Goal: Transaction & Acquisition: Obtain resource

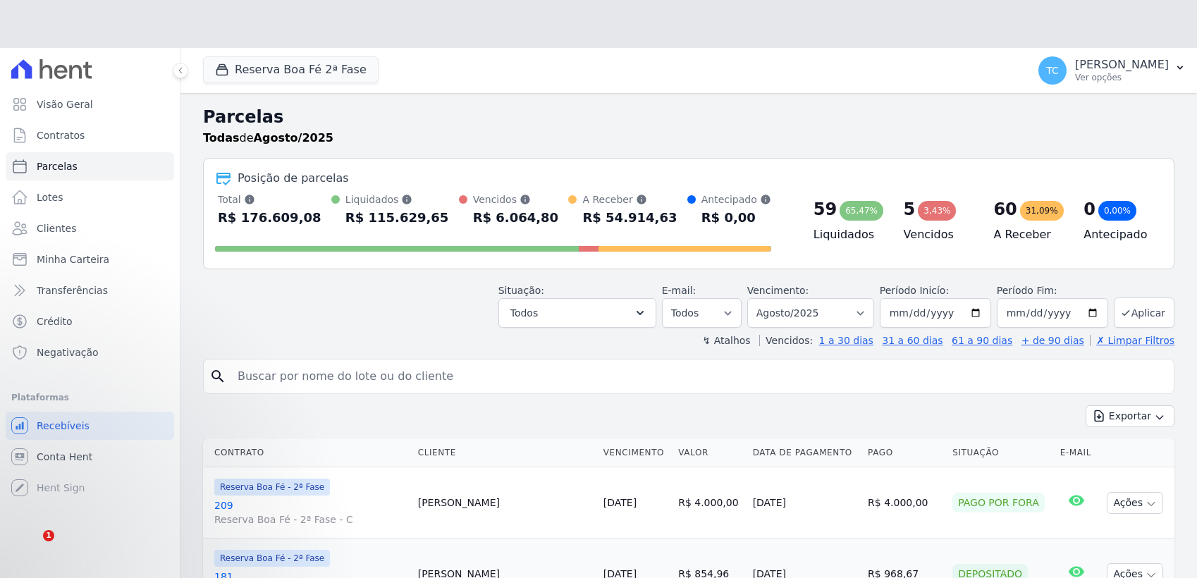
select select
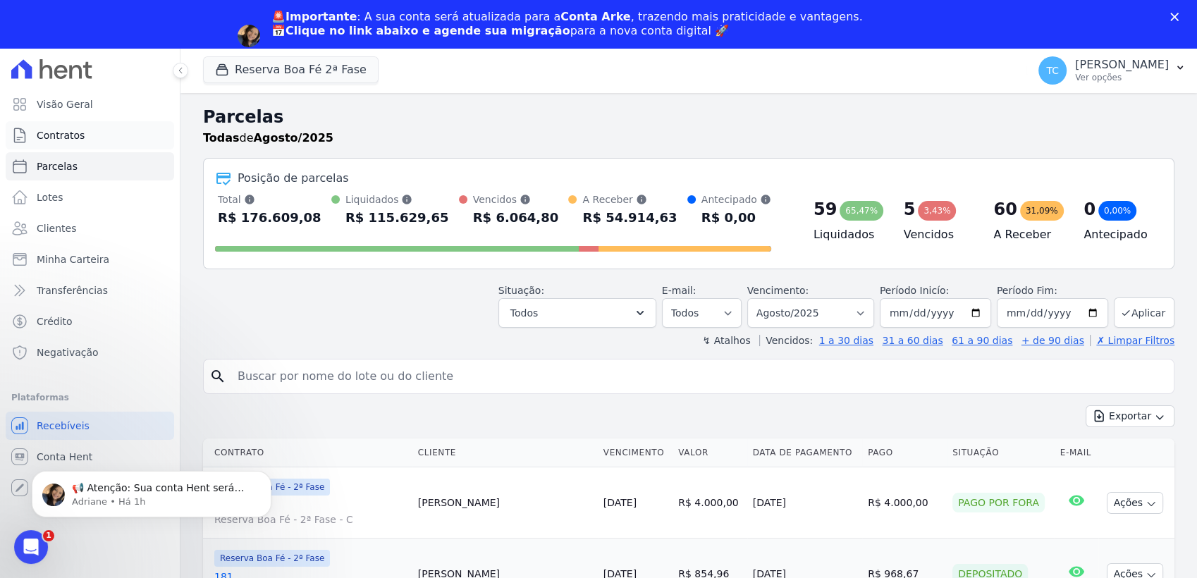
click at [66, 138] on span "Contratos" at bounding box center [61, 135] width 48 height 14
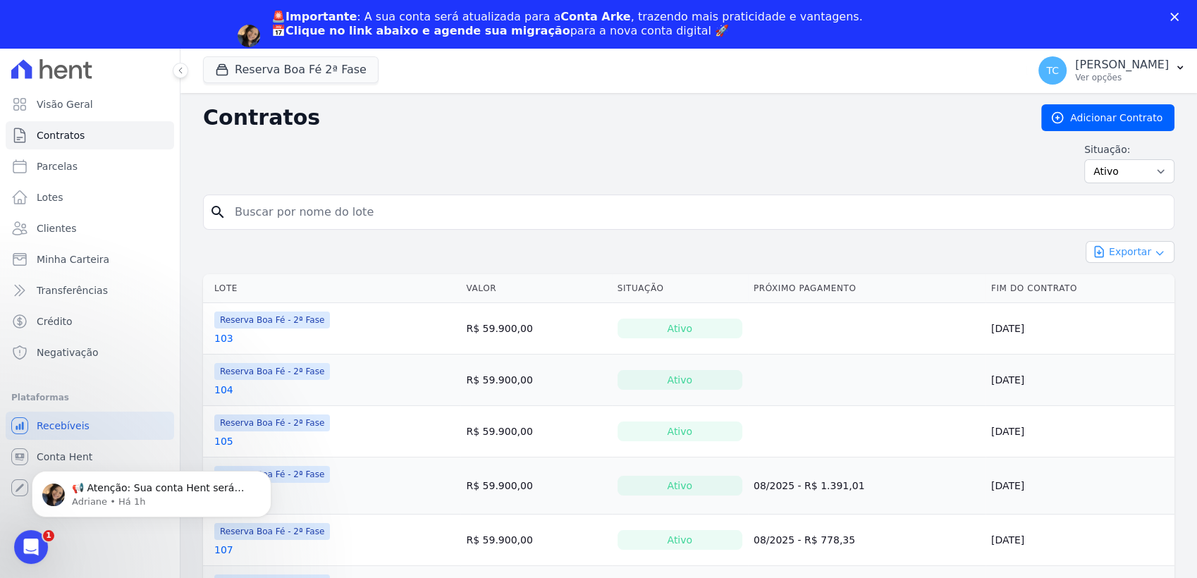
click at [1140, 249] on button "Exportar" at bounding box center [1130, 252] width 89 height 22
click at [1129, 307] on span "Exportar CSV" at bounding box center [1128, 309] width 75 height 14
click at [697, 133] on div "Contratos Adicionar Contrato Situação: Ativo Todos Pausado Distratado Rascunho …" at bounding box center [688, 149] width 971 height 90
click at [56, 193] on span "Lotes" at bounding box center [50, 197] width 27 height 14
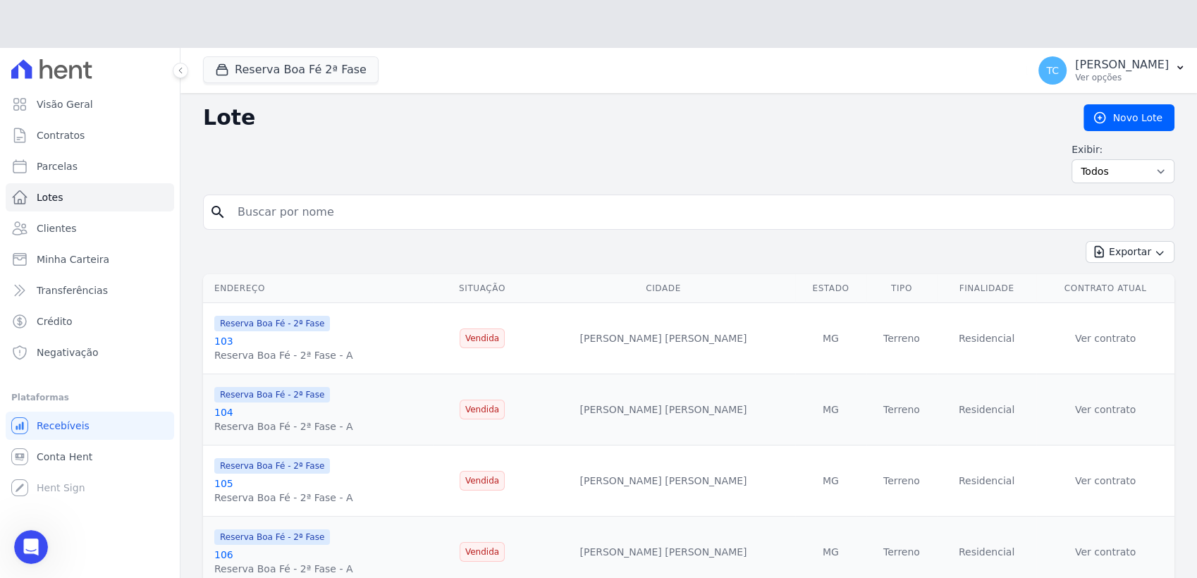
click at [1122, 207] on input "search" at bounding box center [698, 212] width 939 height 28
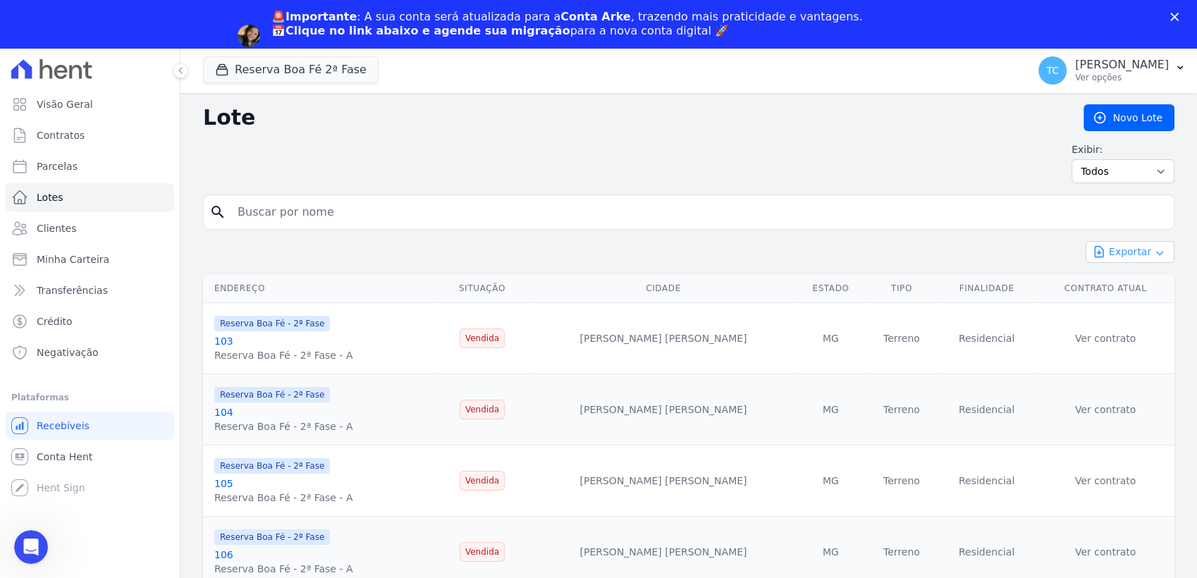
click at [1139, 257] on button "Exportar" at bounding box center [1130, 252] width 89 height 22
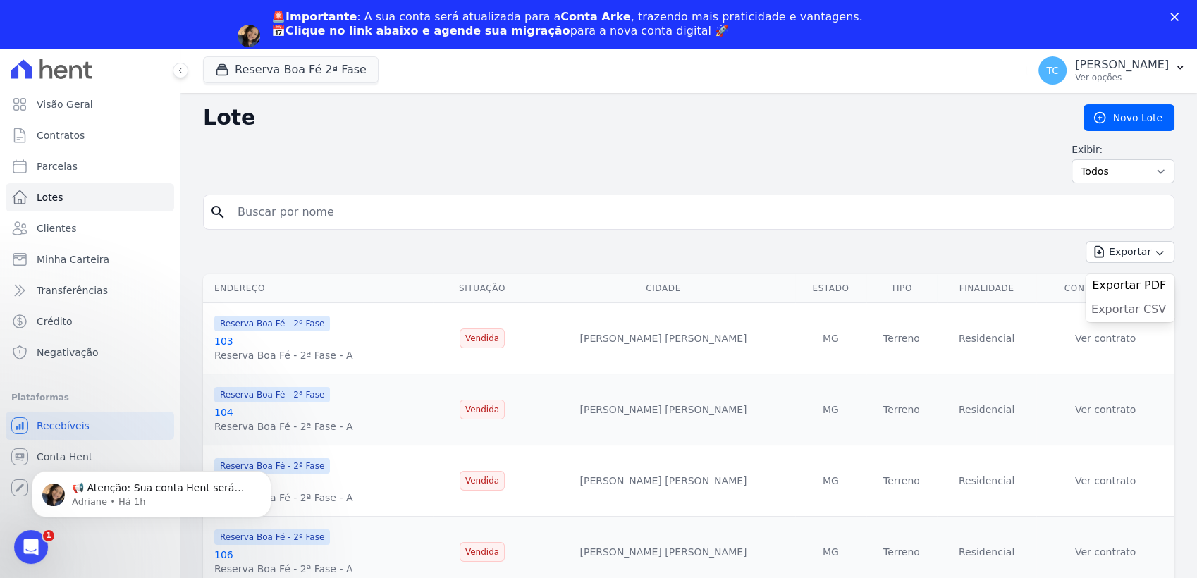
click at [1120, 304] on span "Exportar CSV" at bounding box center [1128, 309] width 75 height 14
click at [76, 290] on span "Transferências" at bounding box center [72, 290] width 71 height 14
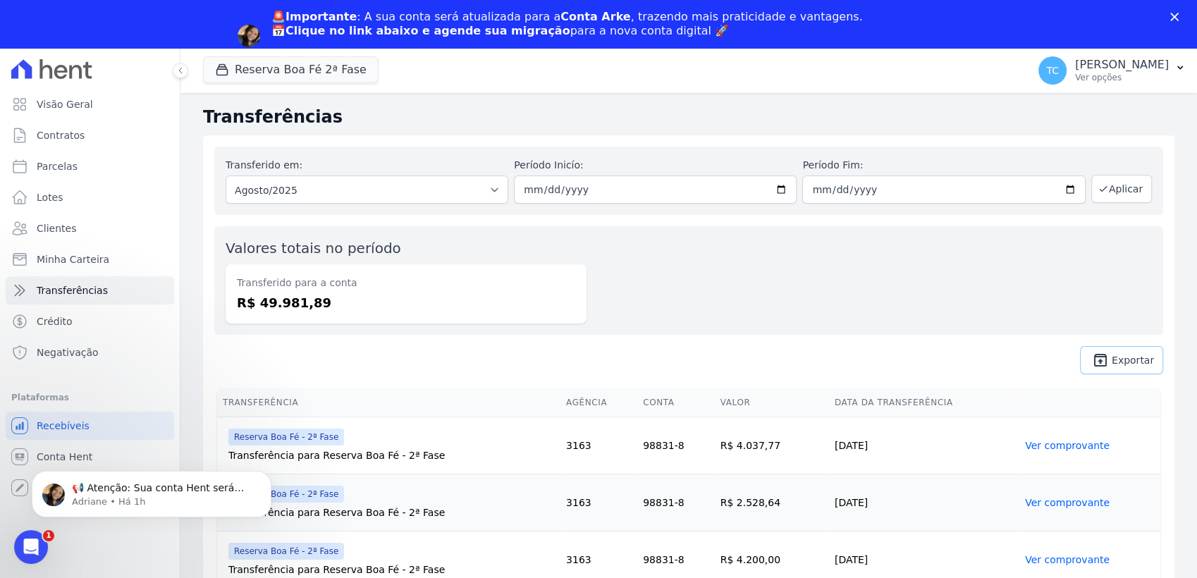
click at [1110, 352] on link "unarchive Exportar" at bounding box center [1121, 360] width 83 height 28
click at [59, 234] on span "Clientes" at bounding box center [56, 228] width 39 height 14
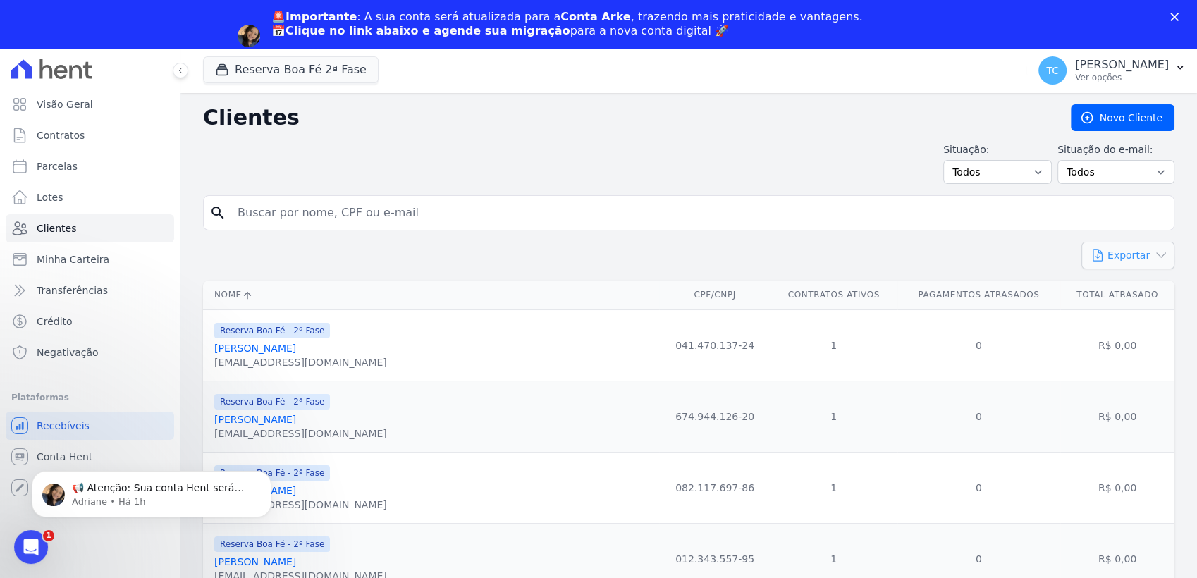
click at [1132, 252] on button "Exportar" at bounding box center [1127, 255] width 93 height 27
click at [1129, 308] on span "CSV" at bounding box center [1139, 313] width 20 height 11
click at [1175, 15] on polygon "Fechar" at bounding box center [1174, 17] width 8 height 8
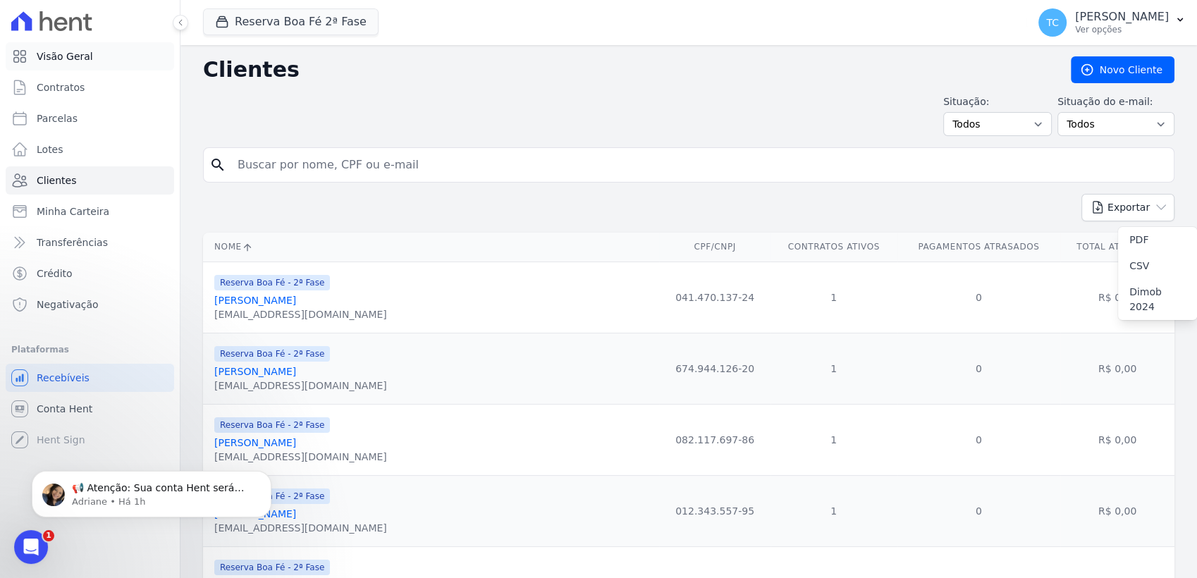
click at [80, 66] on link "Visão Geral" at bounding box center [90, 56] width 168 height 28
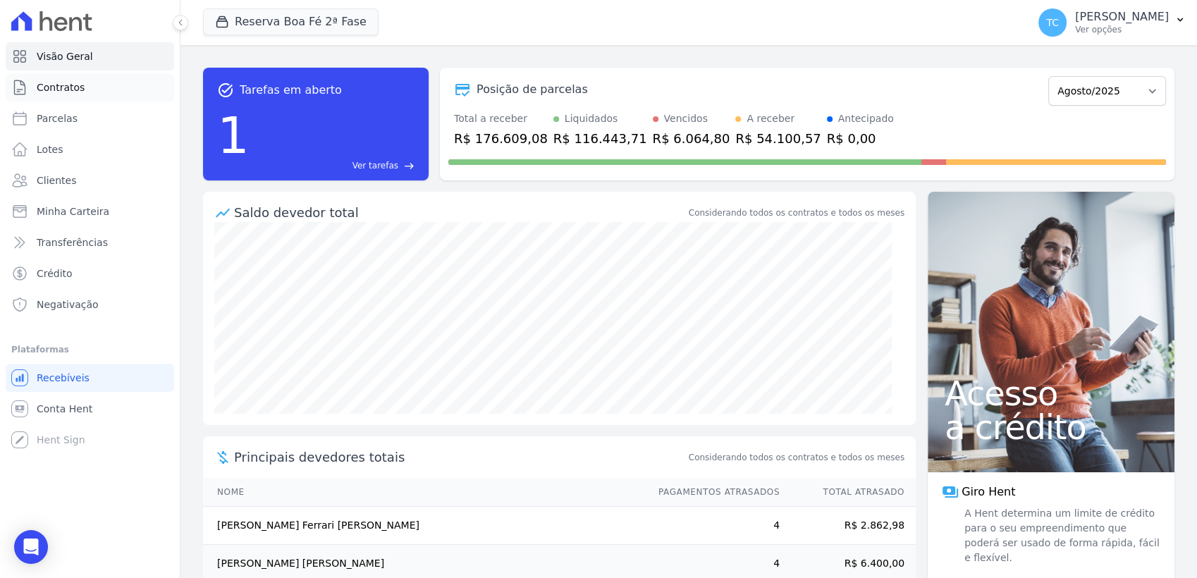
click at [69, 92] on span "Contratos" at bounding box center [61, 87] width 48 height 14
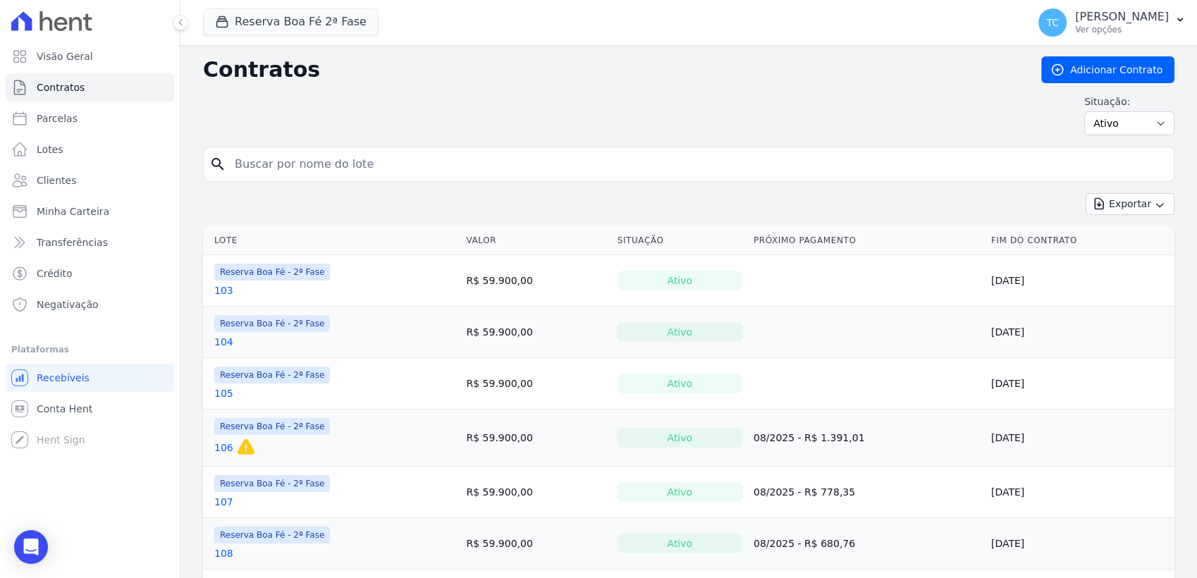
click at [220, 288] on link "103" at bounding box center [223, 290] width 19 height 14
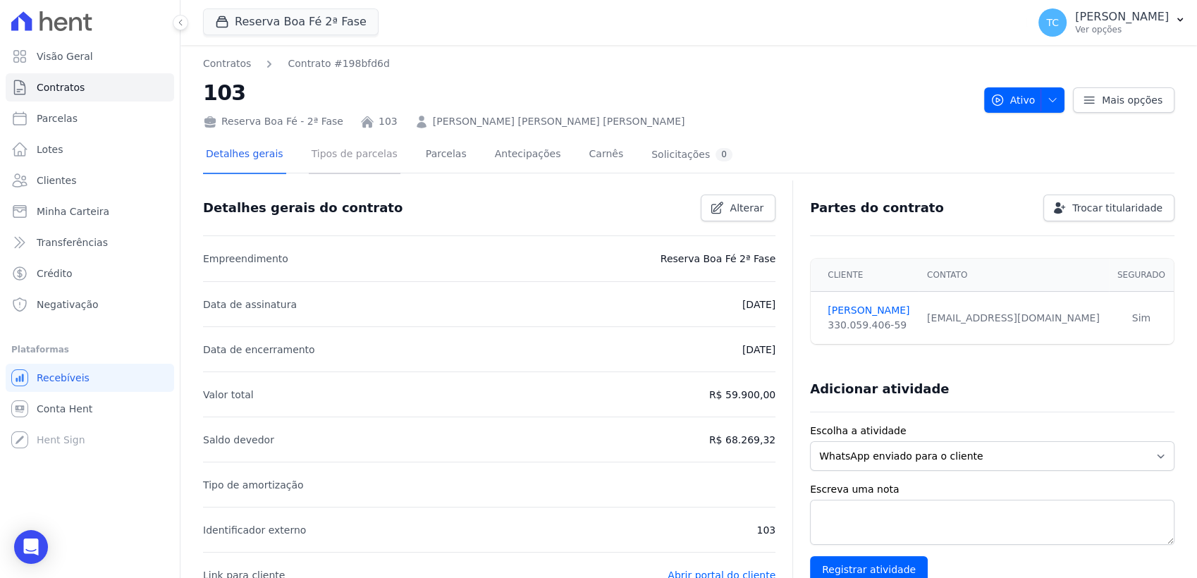
click at [343, 164] on link "Tipos de parcelas" at bounding box center [355, 155] width 92 height 37
